Goal: Task Accomplishment & Management: Manage account settings

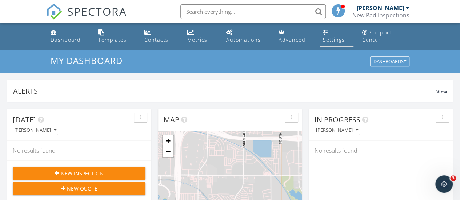
click at [333, 41] on div "Settings" at bounding box center [334, 39] width 22 height 7
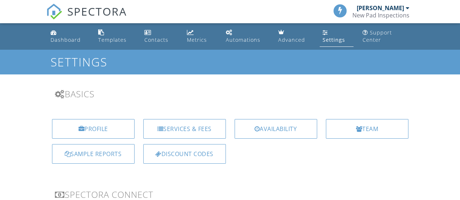
click at [295, 133] on div "Availability" at bounding box center [276, 129] width 83 height 20
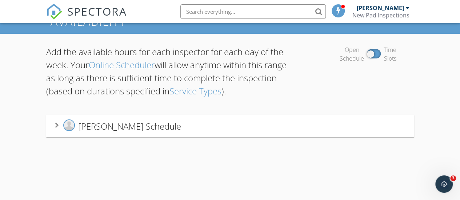
scroll to position [45, 0]
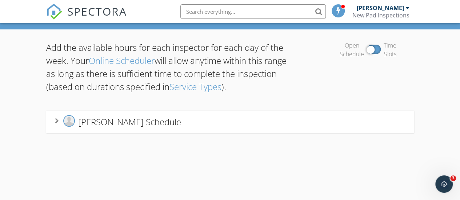
click at [369, 51] on div at bounding box center [374, 49] width 14 height 9
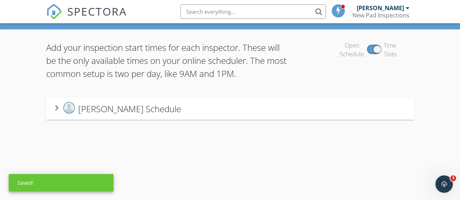
click at [285, 108] on div "Randy Fryberger's Schedule" at bounding box center [230, 108] width 351 height 13
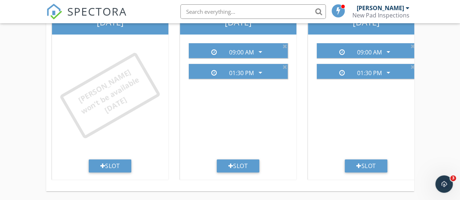
scroll to position [172, 0]
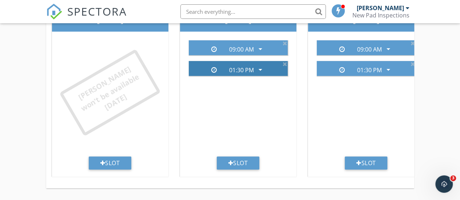
click at [260, 71] on icon "arrow_drop_down" at bounding box center [260, 69] width 9 height 9
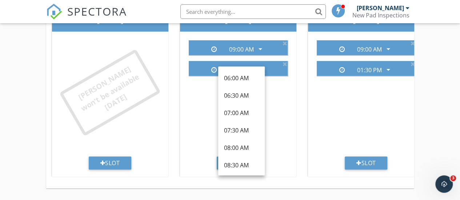
click at [288, 99] on div "09:00 AM arrow_drop_down 01:30 PM arrow_drop_down" at bounding box center [238, 96] width 111 height 122
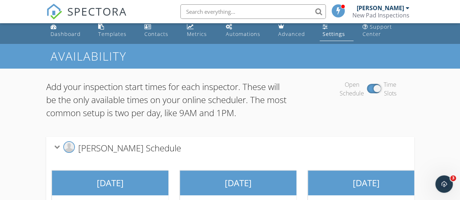
scroll to position [0, 0]
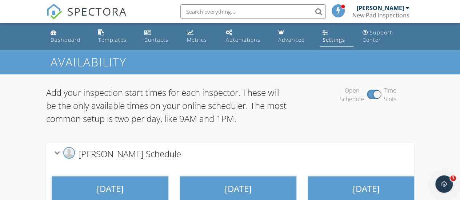
click at [330, 43] on div "Settings" at bounding box center [334, 39] width 23 height 7
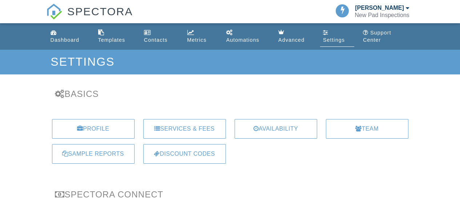
click at [202, 128] on div "Services & Fees" at bounding box center [184, 129] width 83 height 20
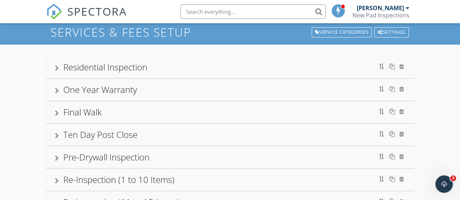
scroll to position [31, 0]
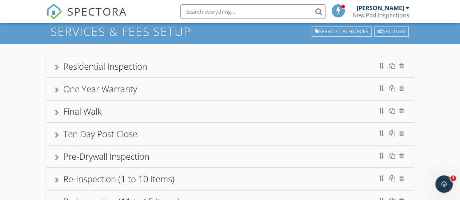
click at [214, 65] on div "Residential Inspection" at bounding box center [230, 66] width 351 height 13
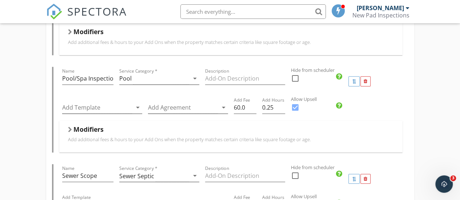
scroll to position [276, 0]
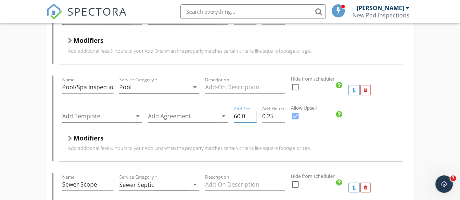
click at [238, 118] on input "60.0" at bounding box center [245, 117] width 23 height 12
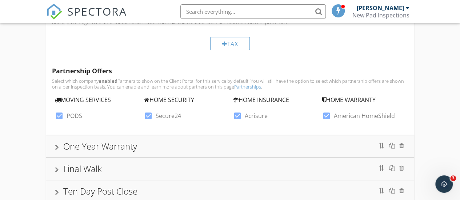
scroll to position [1265, 0]
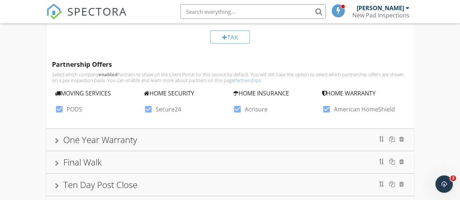
type input "50.0"
click at [295, 139] on div "One Year Warranty" at bounding box center [230, 140] width 351 height 13
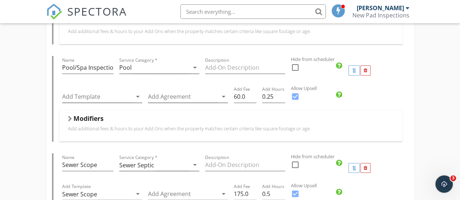
scroll to position [329, 0]
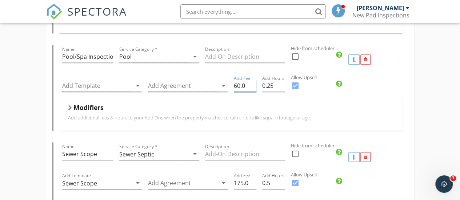
click at [238, 87] on input "60.0" at bounding box center [245, 86] width 23 height 12
type input "50.0"
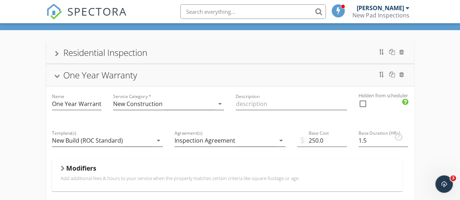
scroll to position [42, 0]
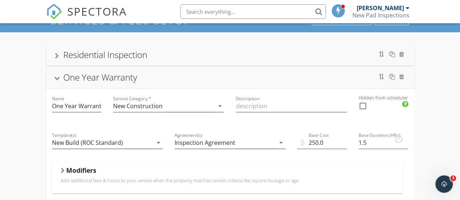
click at [249, 75] on div "One Year Warranty" at bounding box center [230, 77] width 351 height 13
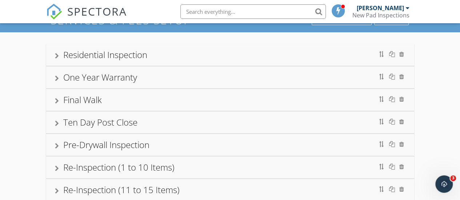
click at [252, 99] on div "Final Walk" at bounding box center [230, 100] width 351 height 13
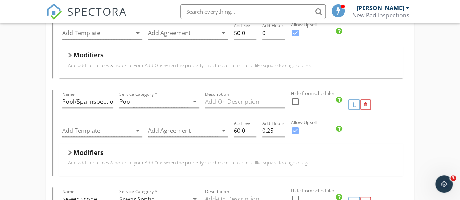
scroll to position [328, 0]
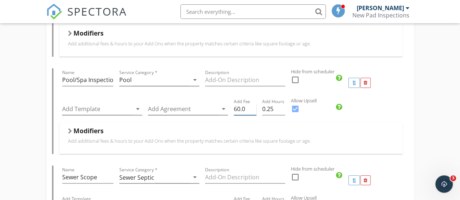
click at [236, 110] on input "60.0" at bounding box center [245, 109] width 23 height 12
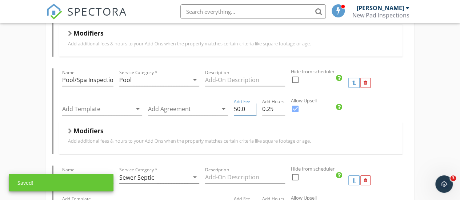
type input "50.0"
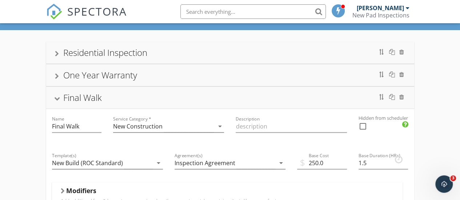
scroll to position [40, 0]
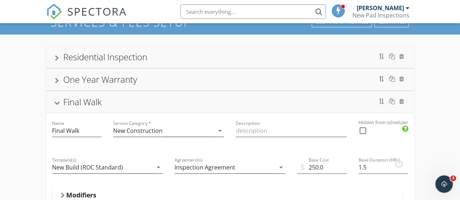
click at [243, 99] on div "Final Walk" at bounding box center [230, 102] width 351 height 13
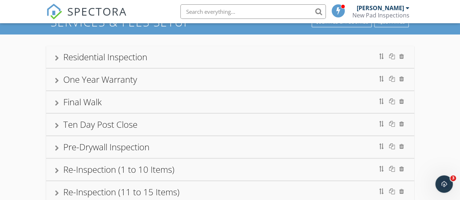
click at [242, 121] on div "Ten Day Post Close" at bounding box center [230, 124] width 351 height 13
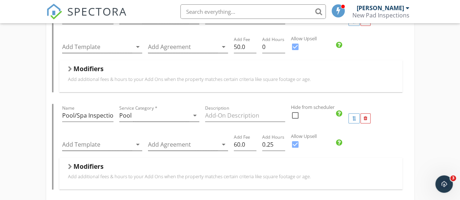
scroll to position [328, 0]
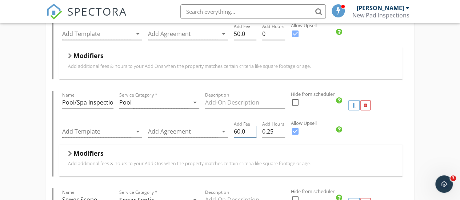
click at [238, 132] on input "60.0" at bounding box center [245, 132] width 23 height 12
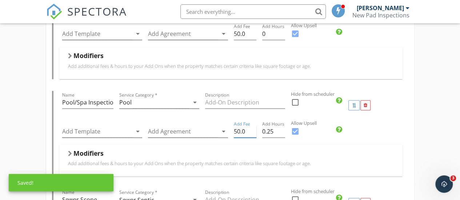
type input "50.0"
click at [444, 93] on label "Hide from scheduler" at bounding box center [368, 94] width 154 height 7
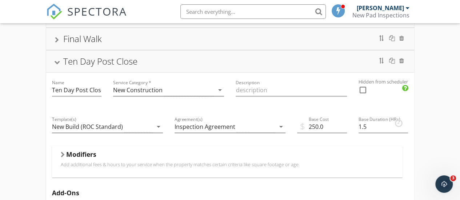
scroll to position [92, 0]
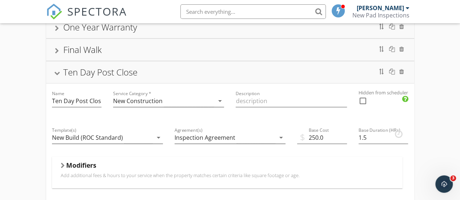
click at [244, 71] on div "Ten Day Post Close" at bounding box center [230, 72] width 351 height 13
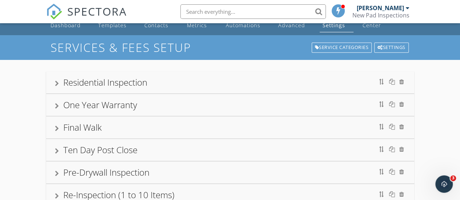
scroll to position [0, 0]
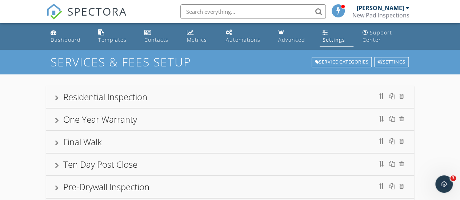
click at [259, 101] on div "Residential Inspection" at bounding box center [230, 97] width 351 height 13
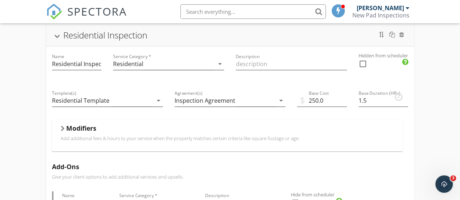
scroll to position [84, 0]
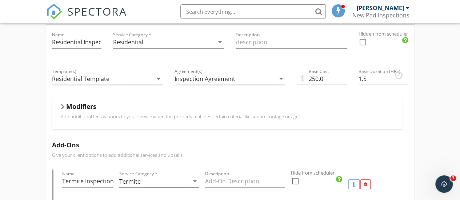
click at [266, 115] on p "Add additional fees & hours to your service when the property matches certain c…" at bounding box center [227, 117] width 333 height 6
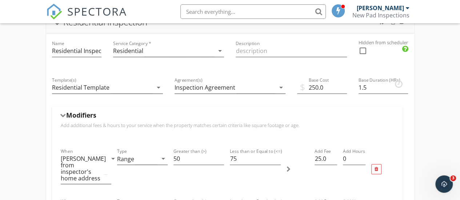
scroll to position [0, 0]
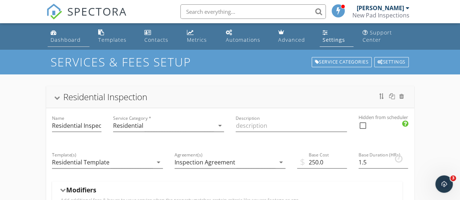
click at [65, 42] on div "Dashboard" at bounding box center [66, 39] width 30 height 7
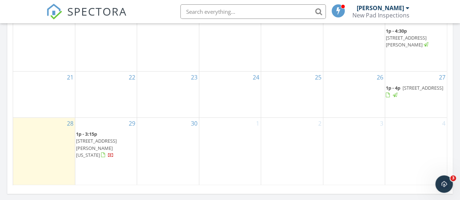
scroll to position [491, 0]
click at [415, 90] on span "14841 W Desert Hills Dr, Surprise 85379" at bounding box center [423, 86] width 41 height 7
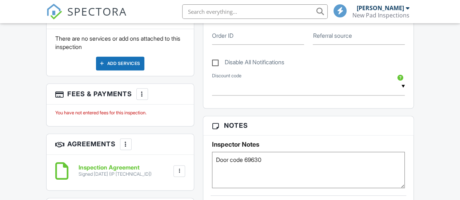
scroll to position [418, 0]
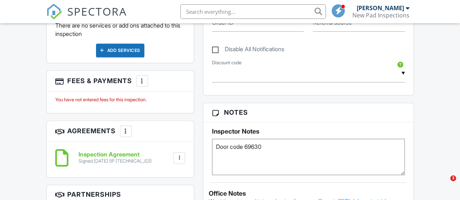
click at [460, 112] on html "SPECTORA Randy Fryberger New Pad Inspections Role: Inspector Dashboard New Insp…" at bounding box center [230, 121] width 460 height 1078
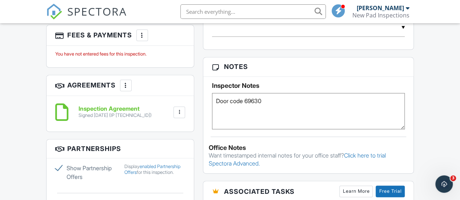
scroll to position [445, 0]
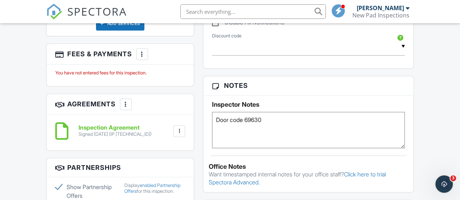
click at [128, 108] on div at bounding box center [125, 104] width 7 height 7
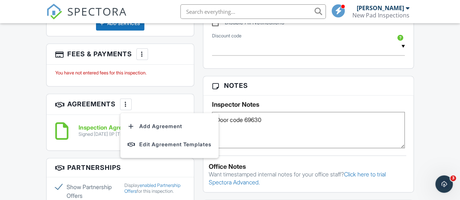
click at [432, 98] on div "Dashboard Templates Contacts Metrics Automations Advanced Settings Support Cent…" at bounding box center [230, 106] width 460 height 1055
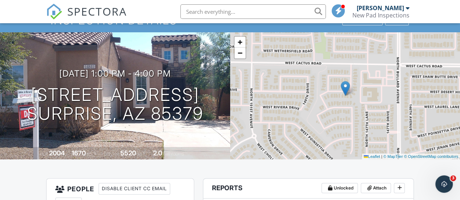
scroll to position [0, 0]
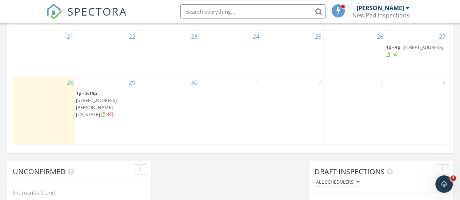
scroll to position [524, 0]
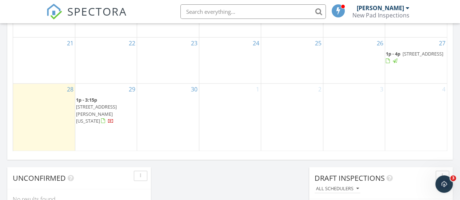
click at [112, 116] on span "[STREET_ADDRESS][PERSON_NAME][US_STATE]" at bounding box center [96, 114] width 41 height 20
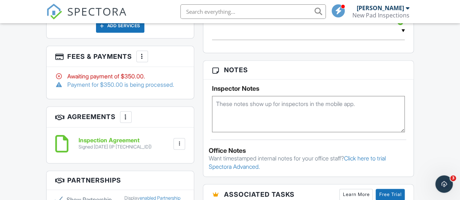
scroll to position [474, 0]
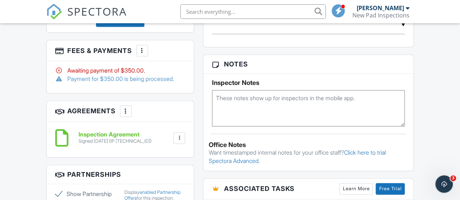
click at [59, 82] on div at bounding box center [58, 78] width 7 height 7
click at [143, 54] on div at bounding box center [142, 50] width 7 height 7
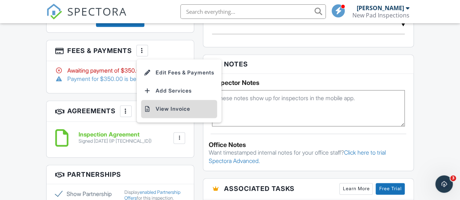
click at [170, 111] on li "View Invoice" at bounding box center [179, 109] width 76 height 18
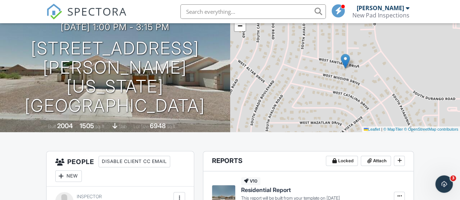
scroll to position [53, 0]
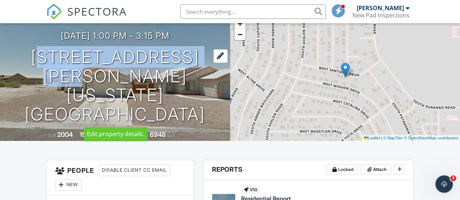
drag, startPoint x: 18, startPoint y: 72, endPoint x: 208, endPoint y: 73, distance: 189.9
click at [208, 73] on h1 "10309 W Santiago Dr Arizona City, AZ 85123" at bounding box center [115, 86] width 207 height 77
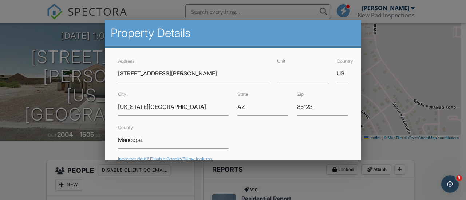
click at [444, 15] on div at bounding box center [233, 89] width 466 height 251
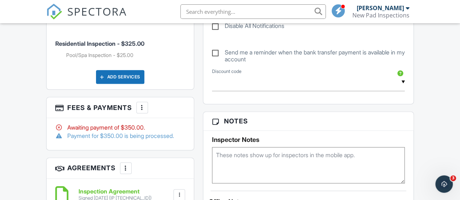
scroll to position [429, 0]
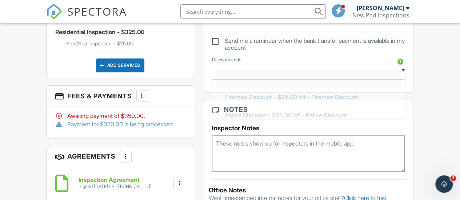
click at [403, 76] on div "▼ Fireman Discount - $25.00 off - Fireman Discount Police Discount - $25.00 off…" at bounding box center [308, 71] width 193 height 18
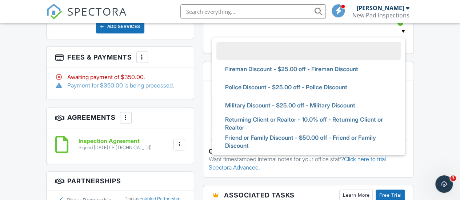
scroll to position [469, 0]
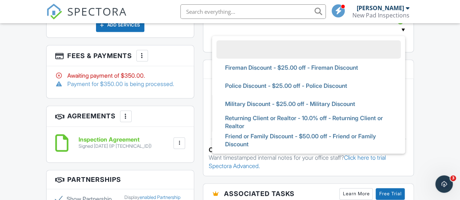
click at [444, 89] on div "Dashboard Templates Contacts Metrics Automations Advanced Settings Support Cent…" at bounding box center [230, 104] width 460 height 1101
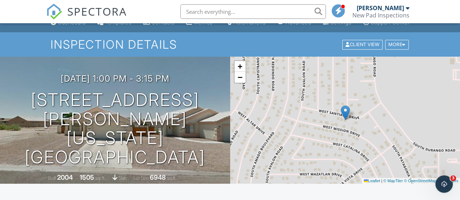
scroll to position [0, 0]
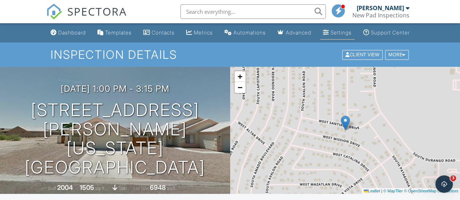
click at [330, 40] on link "Settings" at bounding box center [337, 32] width 35 height 13
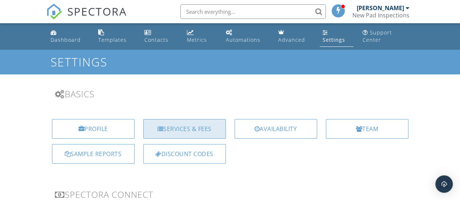
click at [186, 125] on div "Services & Fees" at bounding box center [184, 129] width 83 height 20
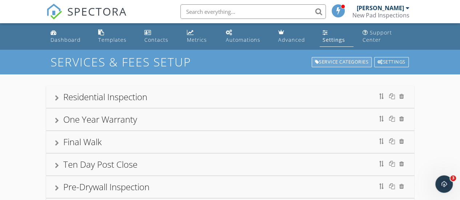
click at [348, 61] on div "Service Categories" at bounding box center [342, 62] width 60 height 10
click at [397, 64] on div "Settings" at bounding box center [391, 62] width 35 height 10
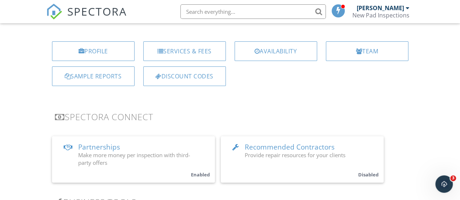
scroll to position [79, 0]
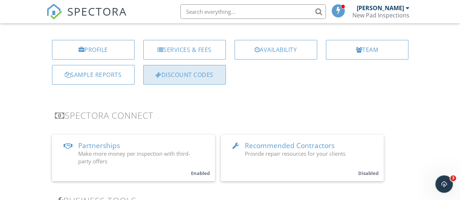
click at [205, 77] on div "Discount Codes" at bounding box center [184, 75] width 83 height 20
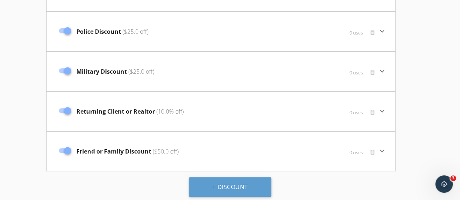
scroll to position [109, 0]
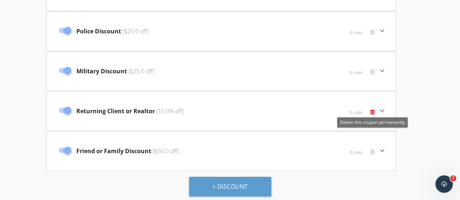
click at [373, 112] on span at bounding box center [372, 112] width 5 height 6
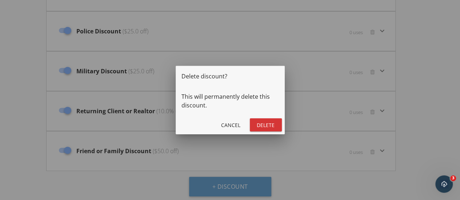
click at [268, 125] on div "Delete" at bounding box center [266, 126] width 20 height 8
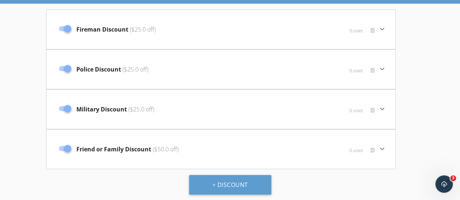
scroll to position [69, 0]
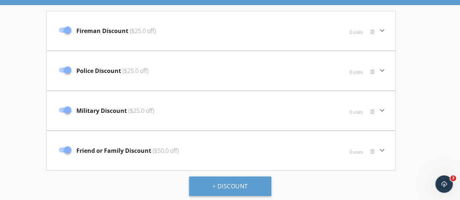
click at [384, 150] on icon "keyboard_arrow_down" at bounding box center [382, 150] width 9 height 9
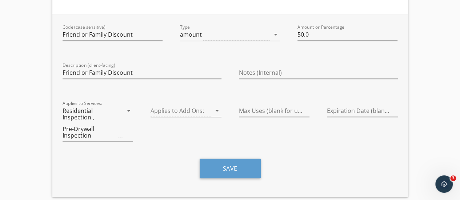
scroll to position [234, 0]
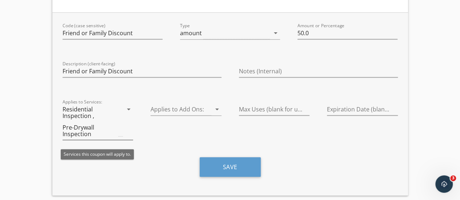
click at [129, 110] on icon "arrow_drop_down" at bounding box center [128, 109] width 9 height 9
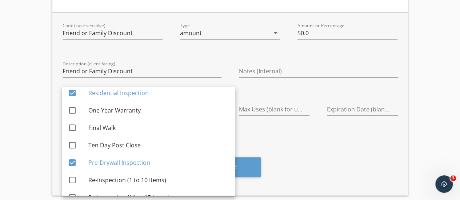
scroll to position [0, 0]
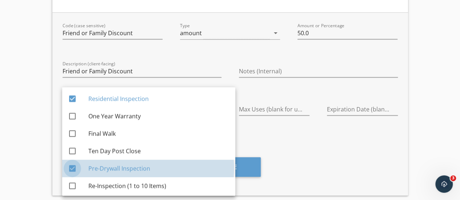
click at [73, 170] on div at bounding box center [72, 169] width 12 height 12
checkbox input "false"
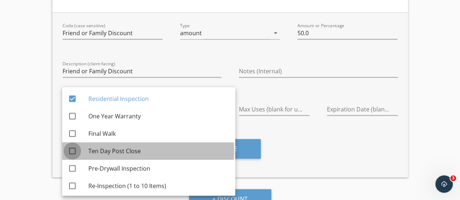
click at [73, 152] on div at bounding box center [72, 151] width 12 height 12
checkbox input "true"
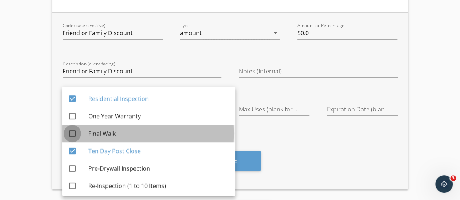
click at [72, 135] on div at bounding box center [72, 134] width 12 height 12
checkbox input "true"
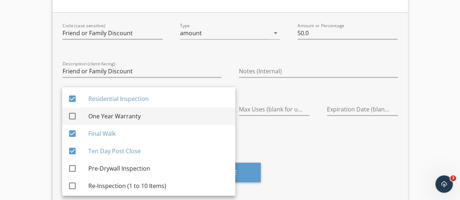
click at [71, 118] on div at bounding box center [72, 116] width 12 height 12
checkbox input "true"
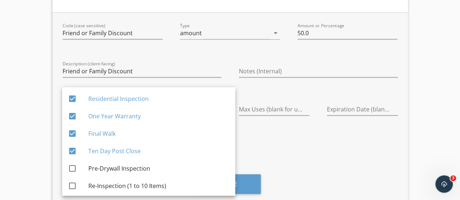
click at [45, 113] on div "Discount Codes Services Fireman Discount ($25.0 off) 0 uses keyboard_arrow_down…" at bounding box center [230, 32] width 460 height 433
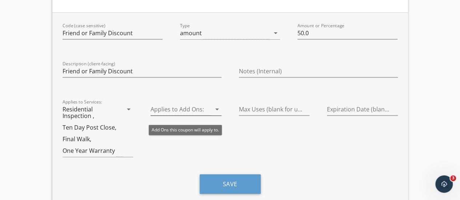
click at [217, 110] on icon "arrow_drop_down" at bounding box center [217, 109] width 9 height 9
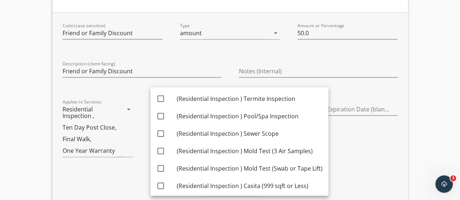
click at [436, 112] on div "Discount Codes Services Fireman Discount ($25.0 off) 0 uses keyboard_arrow_down…" at bounding box center [230, 32] width 460 height 433
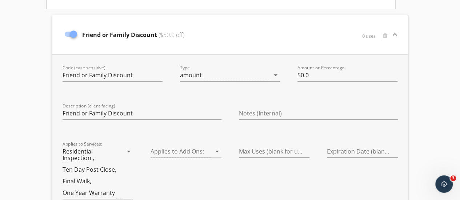
scroll to position [188, 0]
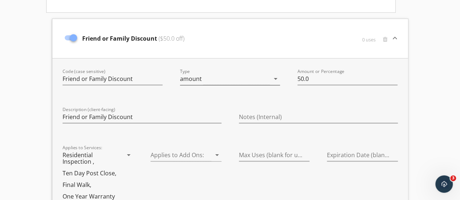
click at [276, 80] on icon "arrow_drop_down" at bounding box center [275, 79] width 9 height 9
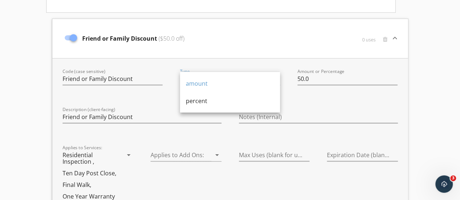
click at [442, 96] on div "Discount Codes Services Fireman Discount ($25.0 off) 0 uses keyboard_arrow_down…" at bounding box center [230, 78] width 460 height 433
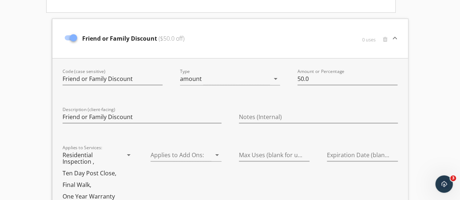
click at [317, 43] on div "0 uses" at bounding box center [336, 43] width 110 height 22
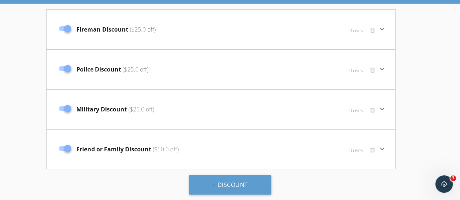
scroll to position [69, 0]
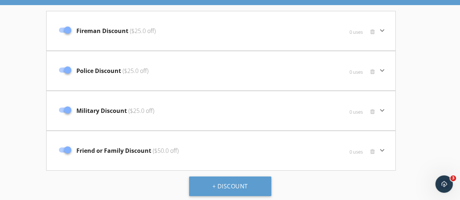
click at [266, 32] on div "Fireman Discount ($25.0 off)" at bounding box center [162, 31] width 215 height 31
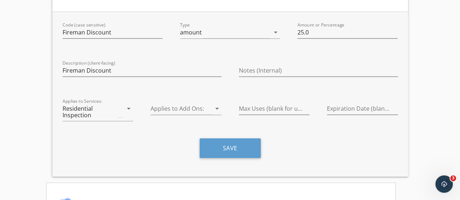
scroll to position [115, 0]
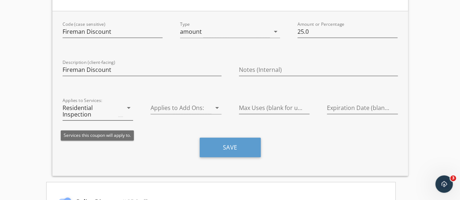
click at [126, 110] on icon "arrow_drop_down" at bounding box center [128, 108] width 9 height 9
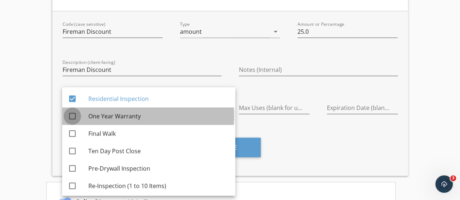
click at [71, 118] on div at bounding box center [72, 116] width 12 height 12
checkbox input "true"
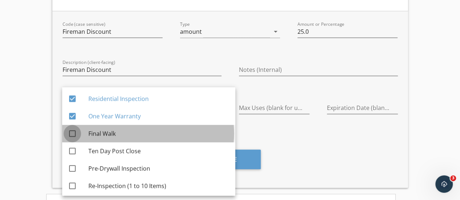
click at [71, 131] on div at bounding box center [72, 134] width 12 height 12
checkbox input "true"
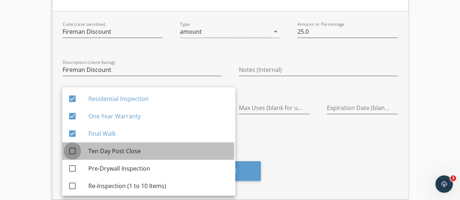
click at [72, 150] on div at bounding box center [72, 151] width 12 height 12
checkbox input "true"
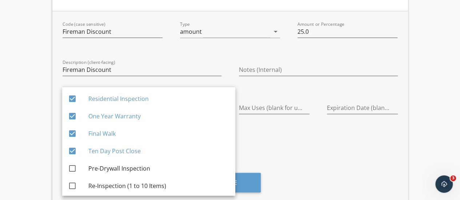
click at [30, 143] on div "Discount Codes Services Fireman Discount ($25.0 off) 0 uses keyboard_arrow_down…" at bounding box center [230, 151] width 460 height 433
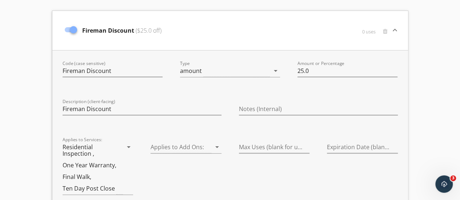
scroll to position [75, 0]
click at [268, 30] on div "Fireman Discount ($25.0 off)" at bounding box center [171, 31] width 220 height 31
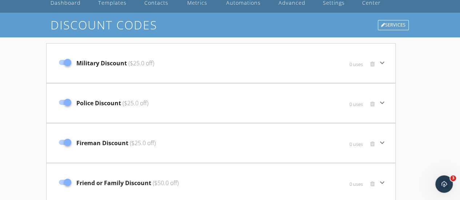
scroll to position [39, 0]
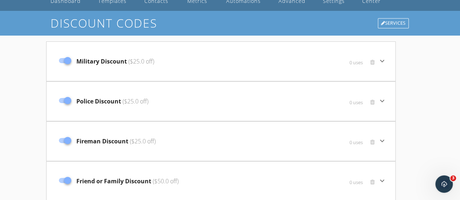
click at [246, 65] on div "Military Discount ($25.0 off)" at bounding box center [162, 61] width 215 height 31
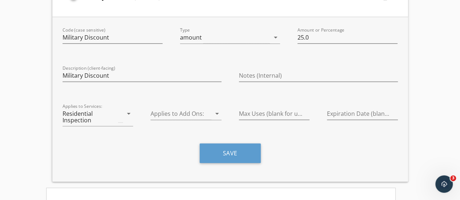
scroll to position [118, 0]
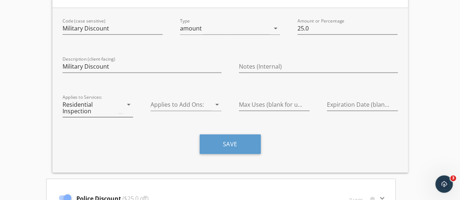
click at [125, 103] on icon "arrow_drop_down" at bounding box center [128, 104] width 9 height 9
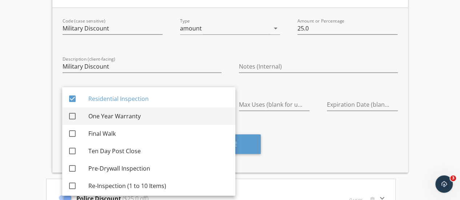
click at [73, 116] on div at bounding box center [72, 116] width 12 height 12
checkbox input "true"
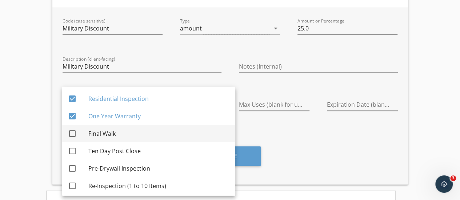
click at [71, 134] on div at bounding box center [72, 134] width 12 height 12
checkbox input "true"
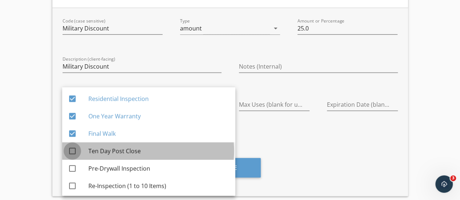
click at [71, 150] on div at bounding box center [72, 151] width 12 height 12
checkbox input "true"
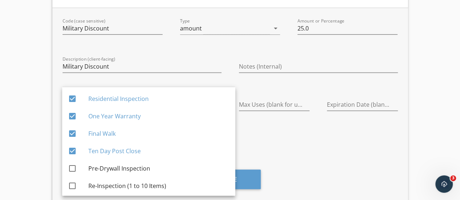
click at [34, 130] on div "Discount Codes Services Military Discount ($25.0 off) 0 uses keyboard_arrow_dow…" at bounding box center [230, 148] width 460 height 433
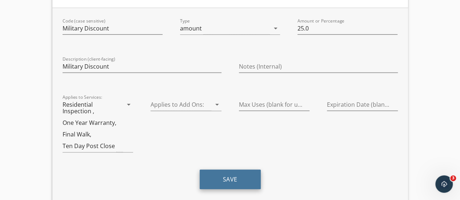
click at [230, 179] on button "Save" at bounding box center [230, 180] width 61 height 20
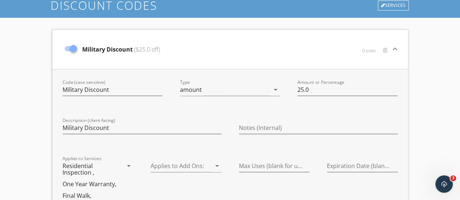
scroll to position [52, 0]
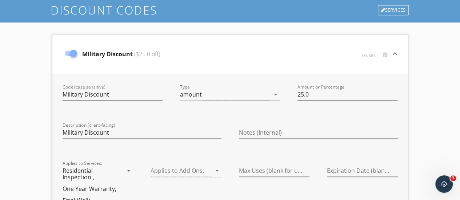
click at [250, 55] on div "Military Discount ($25.0 off)" at bounding box center [171, 54] width 220 height 31
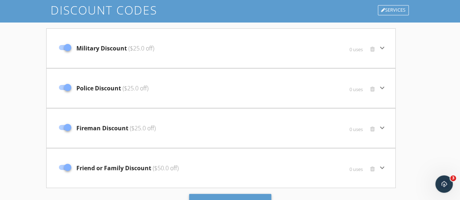
click at [215, 80] on div "Police Discount ($25.0 off)" at bounding box center [162, 88] width 215 height 31
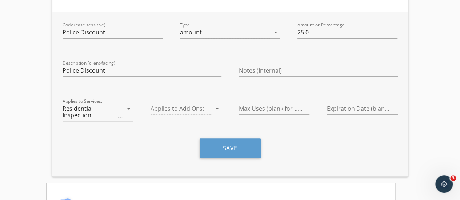
scroll to position [156, 0]
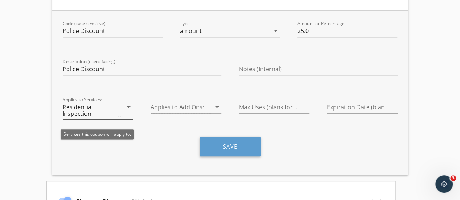
click at [127, 105] on icon "arrow_drop_down" at bounding box center [128, 107] width 9 height 9
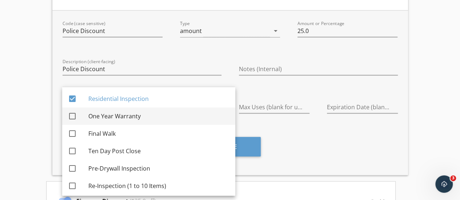
click at [72, 118] on div at bounding box center [72, 116] width 12 height 12
checkbox input "true"
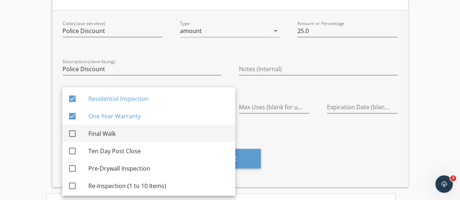
click at [71, 132] on div at bounding box center [72, 134] width 12 height 12
checkbox input "true"
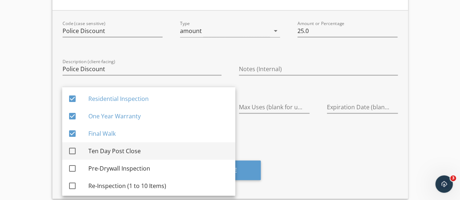
click at [71, 150] on div at bounding box center [72, 151] width 12 height 12
checkbox input "true"
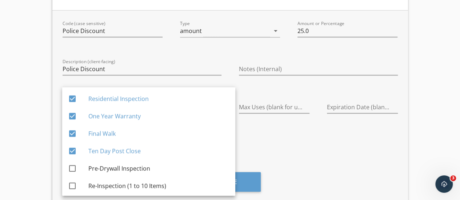
click at [32, 139] on div "Discount Codes Services Military Discount ($25.0 off) 0 uses keyboard_arrow_dow…" at bounding box center [230, 110] width 460 height 433
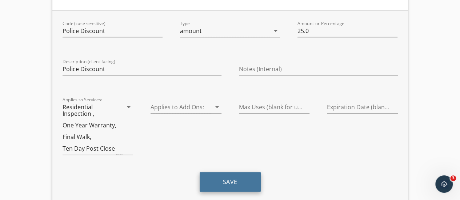
click at [231, 181] on button "Save" at bounding box center [230, 182] width 61 height 20
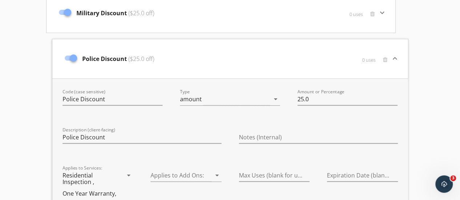
scroll to position [80, 0]
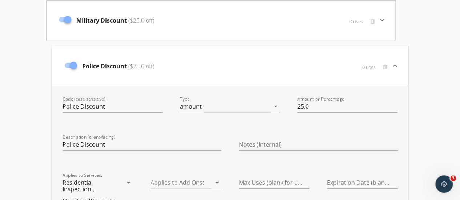
click at [256, 69] on div "Police Discount ($25.0 off)" at bounding box center [171, 66] width 220 height 31
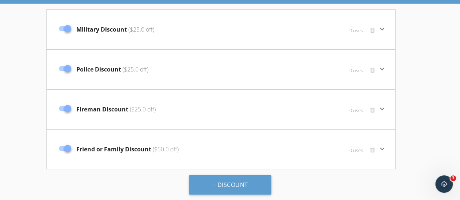
scroll to position [69, 0]
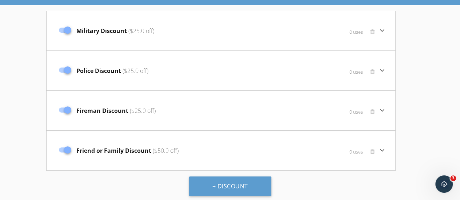
click at [242, 111] on div "Fireman Discount ($25.0 off)" at bounding box center [162, 111] width 215 height 31
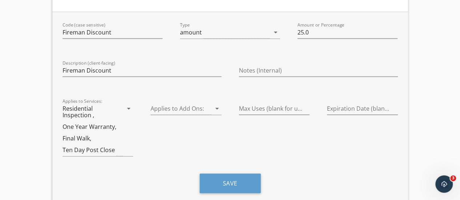
scroll to position [195, 0]
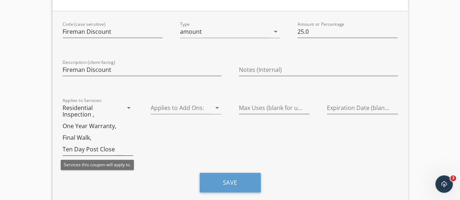
click at [129, 107] on icon "arrow_drop_down" at bounding box center [128, 108] width 9 height 9
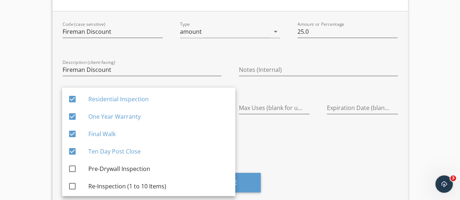
click at [31, 118] on div "Discount Codes Services Military Discount ($25.0 off) 0 uses keyboard_arrow_dow…" at bounding box center [230, 71] width 460 height 433
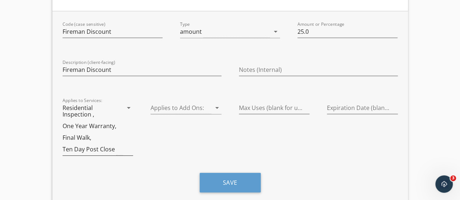
click at [126, 104] on icon "arrow_drop_down" at bounding box center [128, 108] width 9 height 9
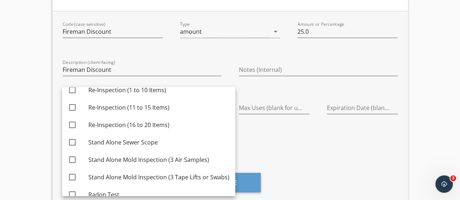
scroll to position [106, 0]
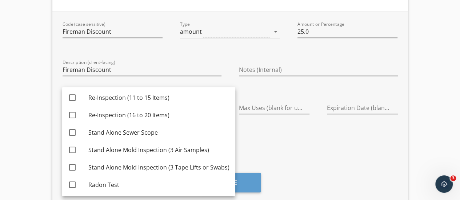
click at [19, 131] on div "Discount Codes Services Military Discount ($25.0 off) 0 uses keyboard_arrow_dow…" at bounding box center [230, 71] width 460 height 433
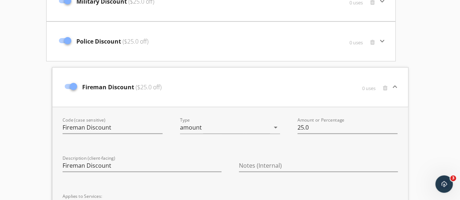
scroll to position [89, 0]
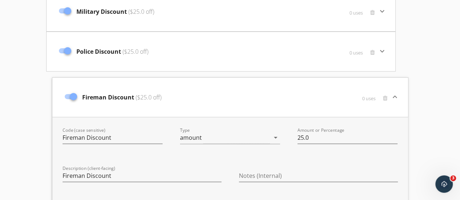
click at [269, 97] on div "Fireman Discount ($25.0 off)" at bounding box center [171, 97] width 220 height 31
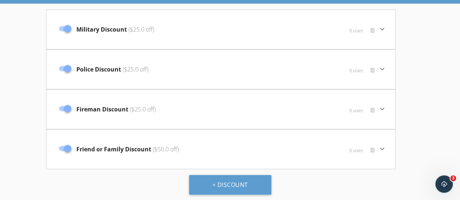
scroll to position [69, 0]
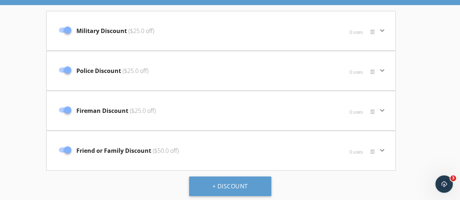
click at [229, 64] on div "Police Discount ($25.0 off)" at bounding box center [162, 71] width 215 height 31
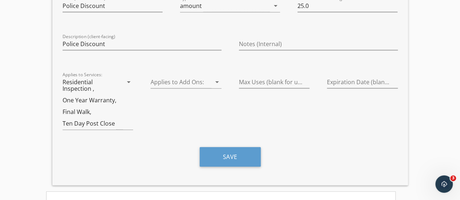
scroll to position [185, 0]
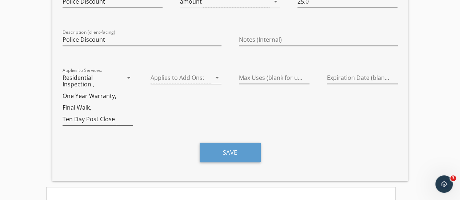
click at [127, 76] on icon "arrow_drop_down" at bounding box center [128, 77] width 9 height 9
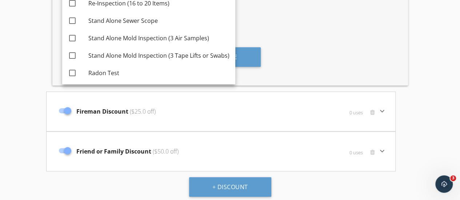
scroll to position [281, 0]
click at [284, 148] on div "0 uses" at bounding box center [324, 156] width 108 height 22
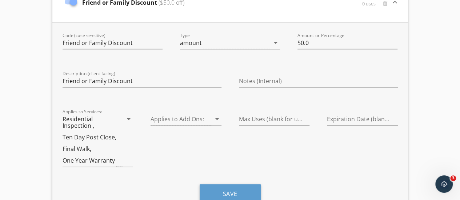
scroll to position [450, 0]
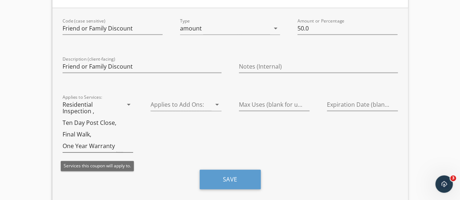
click at [128, 106] on icon "arrow_drop_down" at bounding box center [128, 104] width 9 height 9
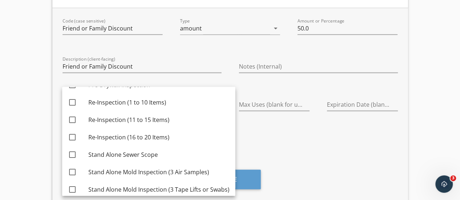
scroll to position [106, 0]
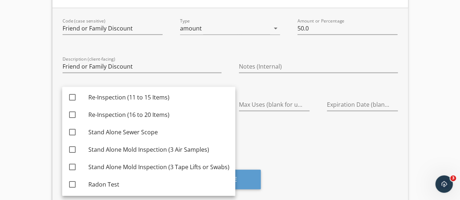
click at [343, 150] on div "Expiration Date (blank for none)" at bounding box center [362, 126] width 88 height 72
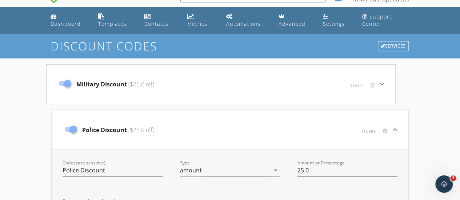
scroll to position [0, 0]
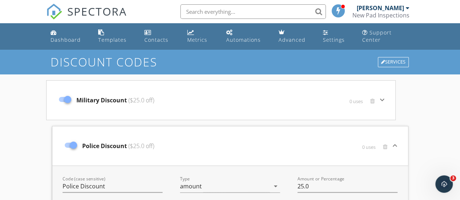
click at [219, 145] on div "Police Discount ($25.0 off)" at bounding box center [171, 146] width 220 height 31
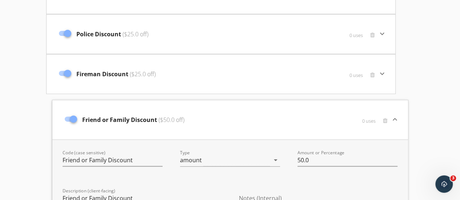
scroll to position [107, 0]
click at [262, 115] on div "Friend or Family Discount ($50.0 off)" at bounding box center [171, 119] width 220 height 31
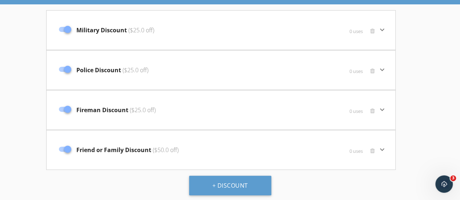
scroll to position [69, 0]
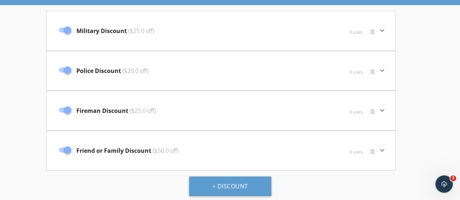
click at [284, 114] on div "0 uses" at bounding box center [324, 115] width 108 height 22
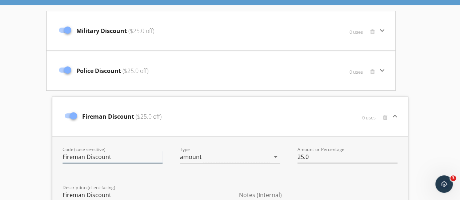
click at [84, 158] on input "Fireman Discount" at bounding box center [113, 157] width 100 height 12
type input "Firefighter Discount"
click at [7, 131] on div "Discount Codes Services Military Discount ($25.0 off) 0 uses keyboard_arrow_dow…" at bounding box center [230, 196] width 460 height 433
click at [84, 195] on input "Fireman Discount" at bounding box center [142, 196] width 159 height 12
type input "Firefighter Discount"
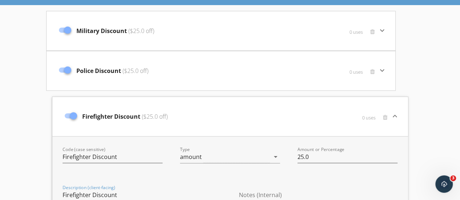
click at [31, 155] on div "Discount Codes Services Military Discount ($25.0 off) 0 uses keyboard_arrow_dow…" at bounding box center [230, 196] width 460 height 433
click at [305, 111] on div "0 uses" at bounding box center [336, 121] width 110 height 22
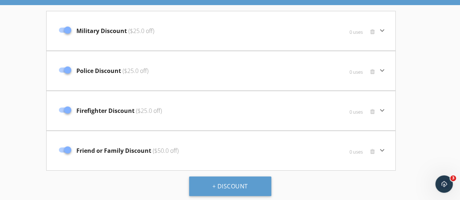
click at [244, 116] on div "Firefighter Discount ($25.0 off)" at bounding box center [162, 111] width 215 height 31
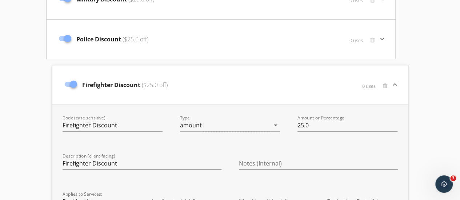
scroll to position [99, 0]
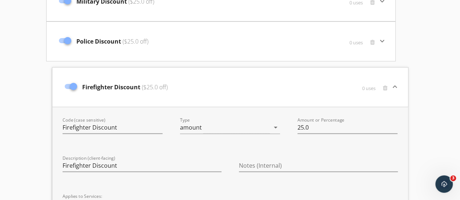
click at [249, 90] on div "Firefighter Discount ($25.0 off)" at bounding box center [171, 87] width 220 height 31
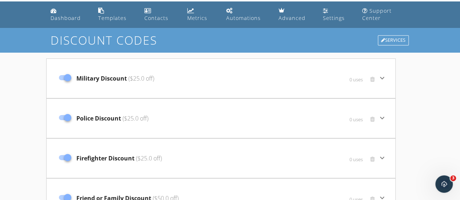
scroll to position [0, 0]
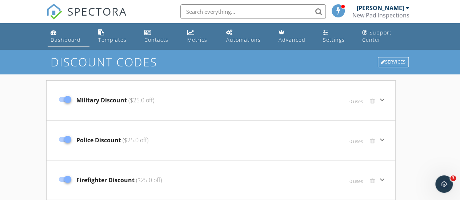
click at [63, 39] on div "Dashboard" at bounding box center [66, 39] width 30 height 7
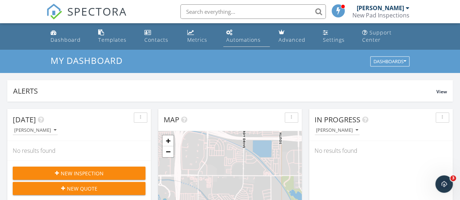
click at [238, 39] on div "Automations" at bounding box center [243, 39] width 35 height 7
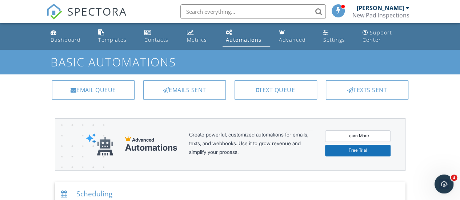
click at [445, 179] on div "Open Intercom Messenger" at bounding box center [443, 183] width 24 height 24
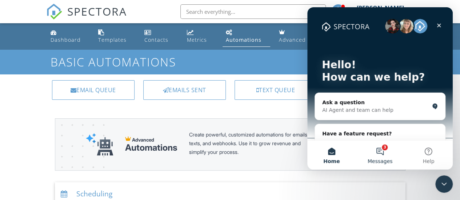
click at [383, 152] on button "3 Messages" at bounding box center [380, 155] width 48 height 29
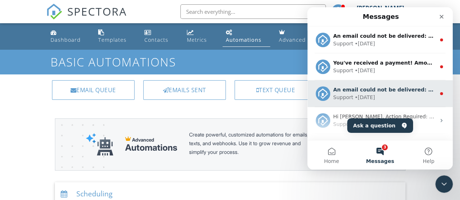
click at [376, 95] on div "Support • [DATE]" at bounding box center [384, 98] width 103 height 8
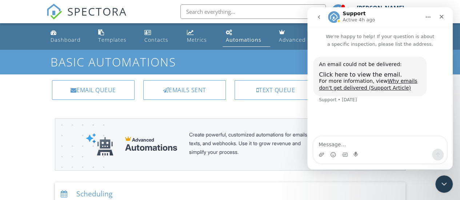
click at [320, 16] on icon "go back" at bounding box center [319, 17] width 6 height 6
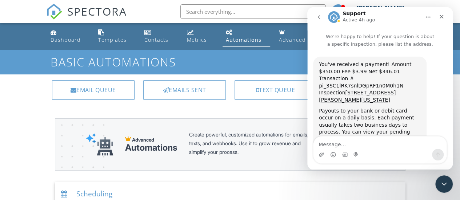
scroll to position [18, 0]
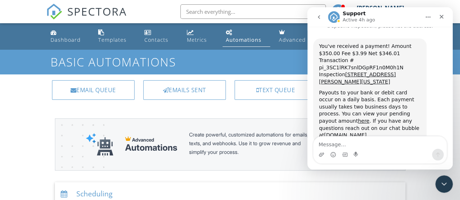
click at [319, 17] on icon "go back" at bounding box center [319, 17] width 2 height 4
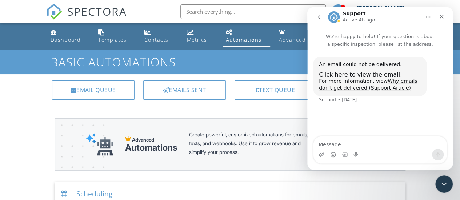
click at [319, 19] on icon "go back" at bounding box center [319, 17] width 6 height 6
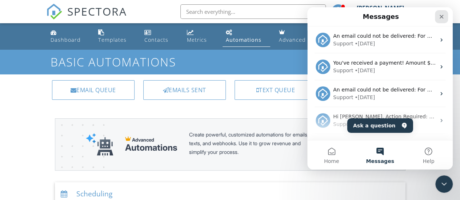
click at [444, 18] on icon "Close" at bounding box center [442, 17] width 6 height 6
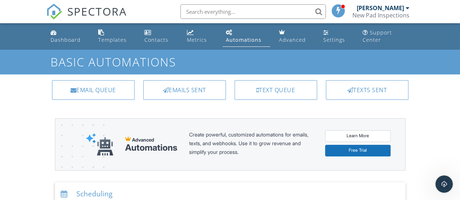
scroll to position [0, 0]
